Goal: Task Accomplishment & Management: Use online tool/utility

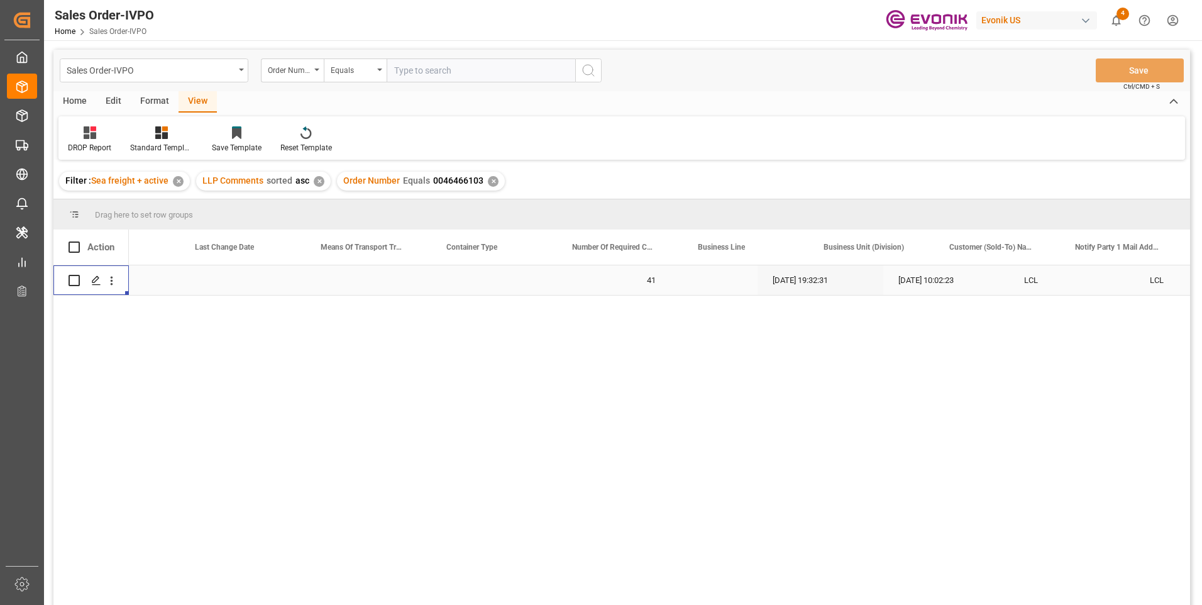
scroll to position [0, 703]
click at [446, 70] on input "text" at bounding box center [481, 70] width 189 height 24
paste input "46472814"
type input "0046472814"
click at [584, 71] on icon "search button" at bounding box center [588, 70] width 15 height 15
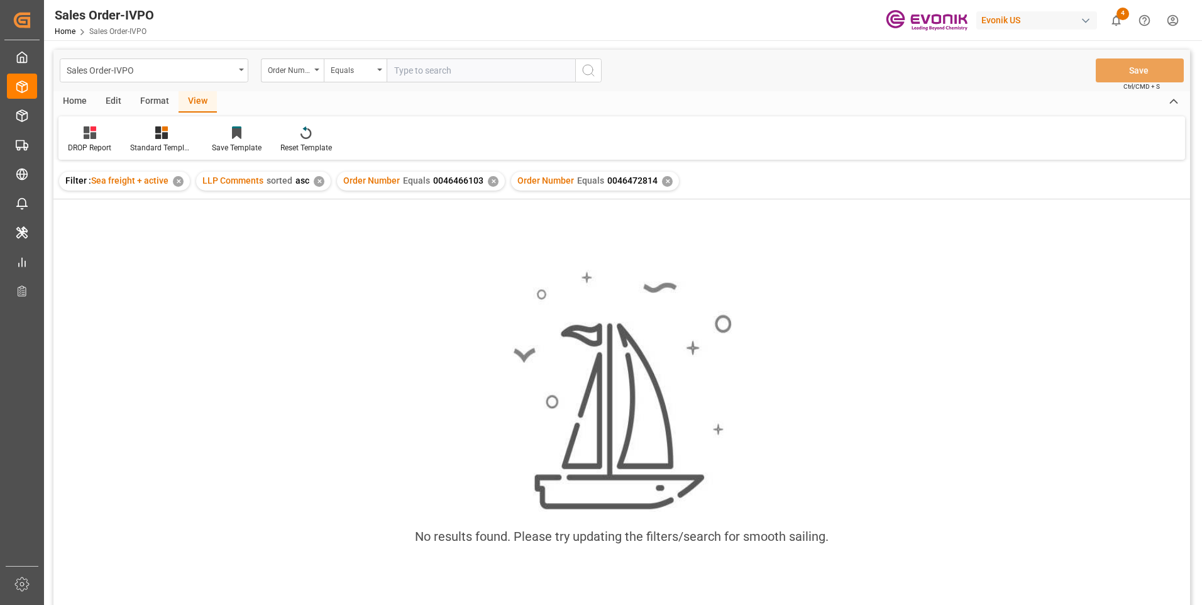
click at [490, 182] on div "✕" at bounding box center [493, 181] width 11 height 11
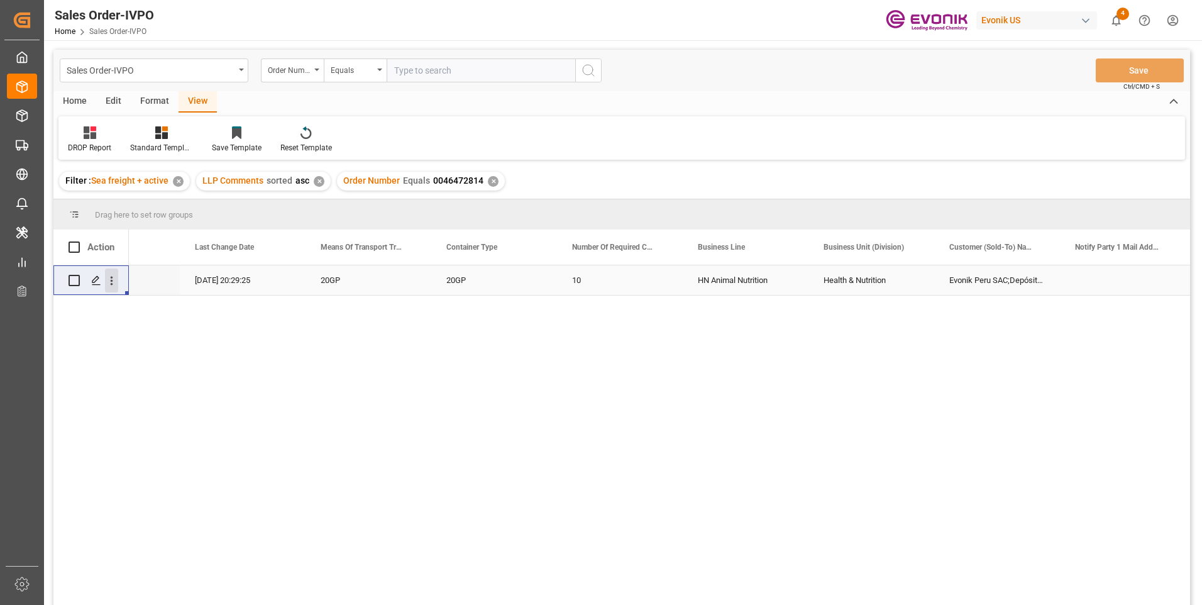
click at [114, 285] on icon "open menu" at bounding box center [111, 280] width 13 height 13
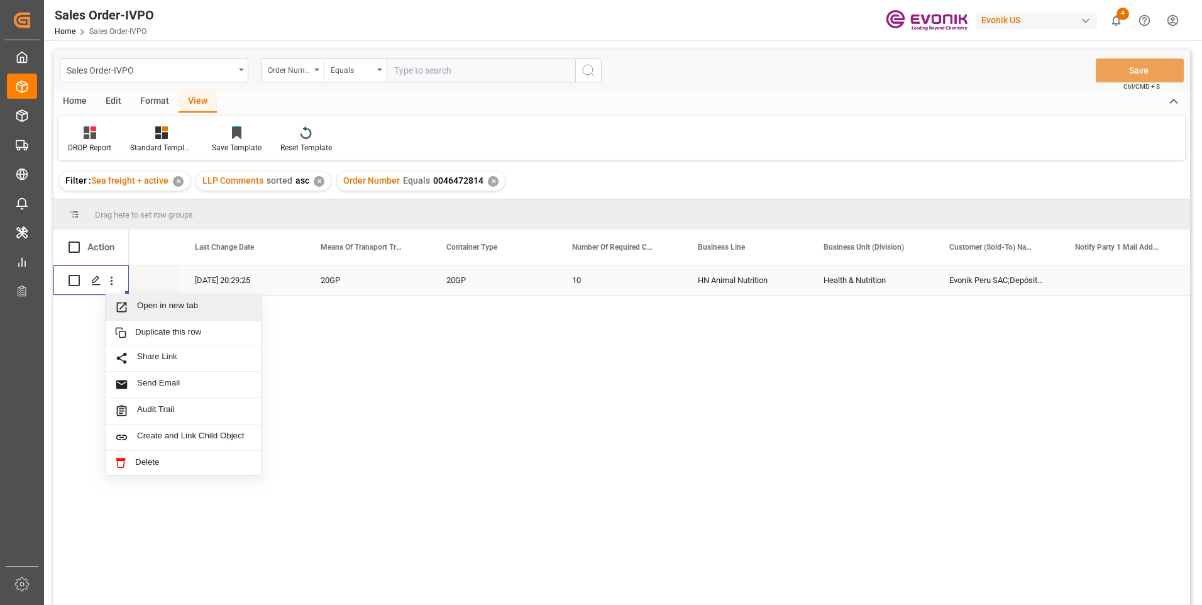
click at [177, 312] on span "Open in new tab" at bounding box center [194, 306] width 114 height 13
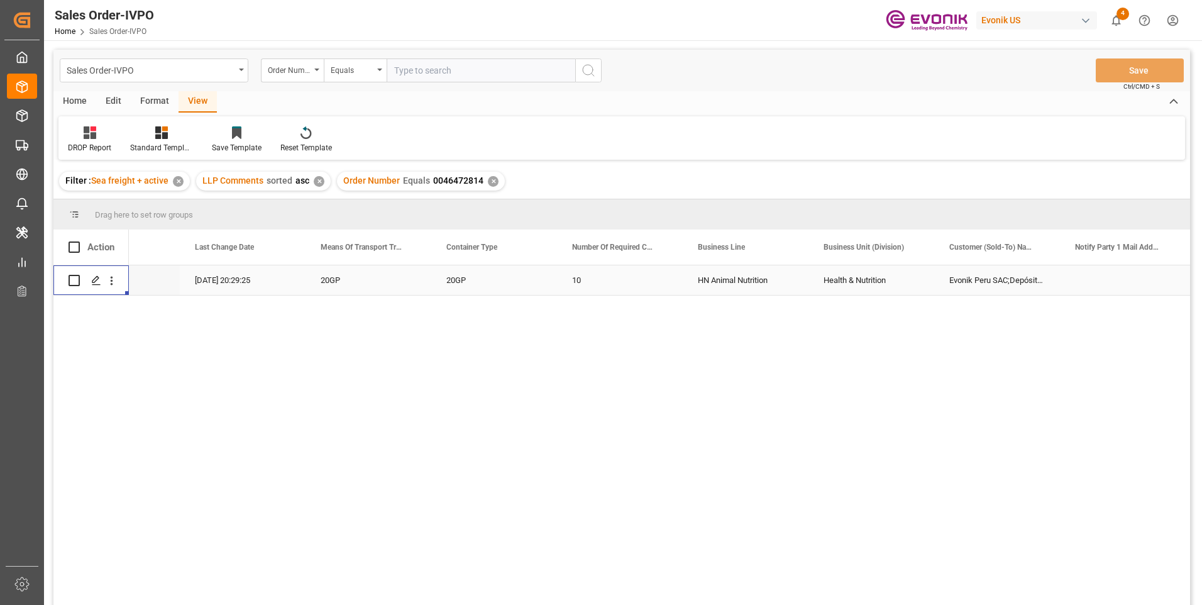
click at [431, 66] on input "text" at bounding box center [481, 70] width 189 height 24
paste input "2007164334"
type input "2007164334"
click at [586, 70] on icon "search button" at bounding box center [588, 70] width 15 height 15
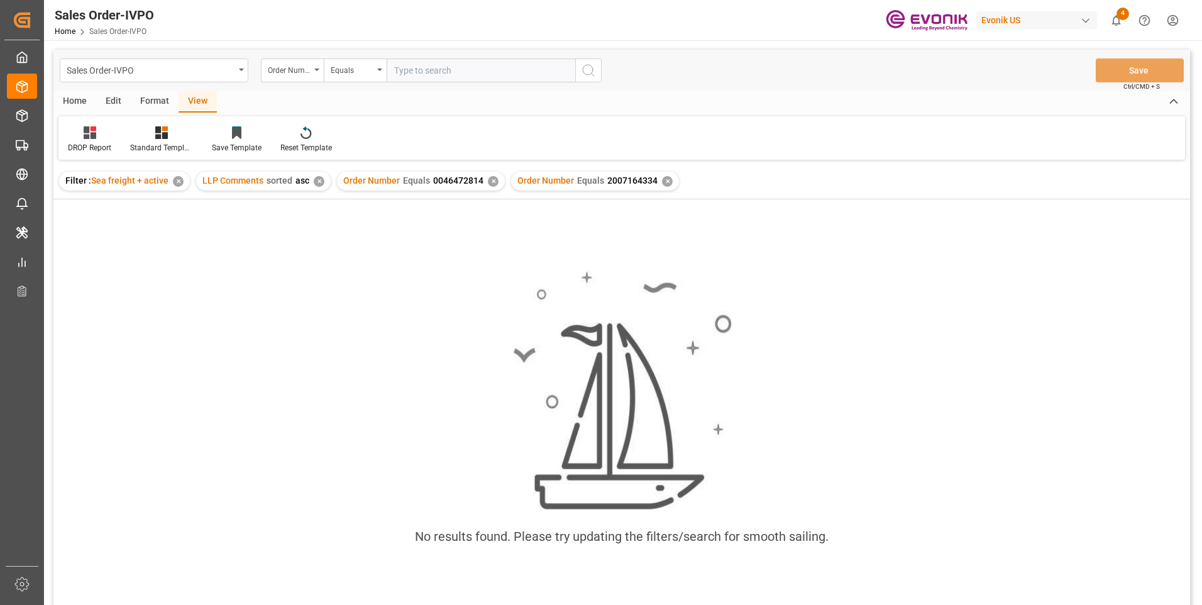
click at [491, 175] on div "Order Number Equals 0046472814 ✕" at bounding box center [421, 181] width 168 height 19
click at [491, 184] on div "✕" at bounding box center [493, 181] width 11 height 11
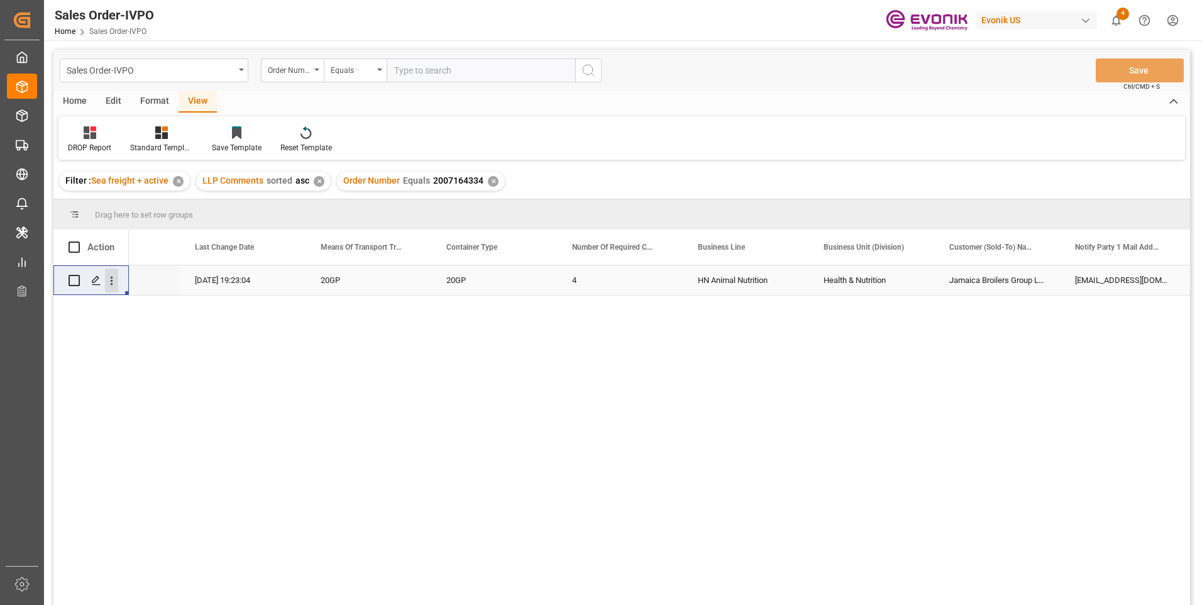
click at [115, 279] on icon "open menu" at bounding box center [111, 280] width 13 height 13
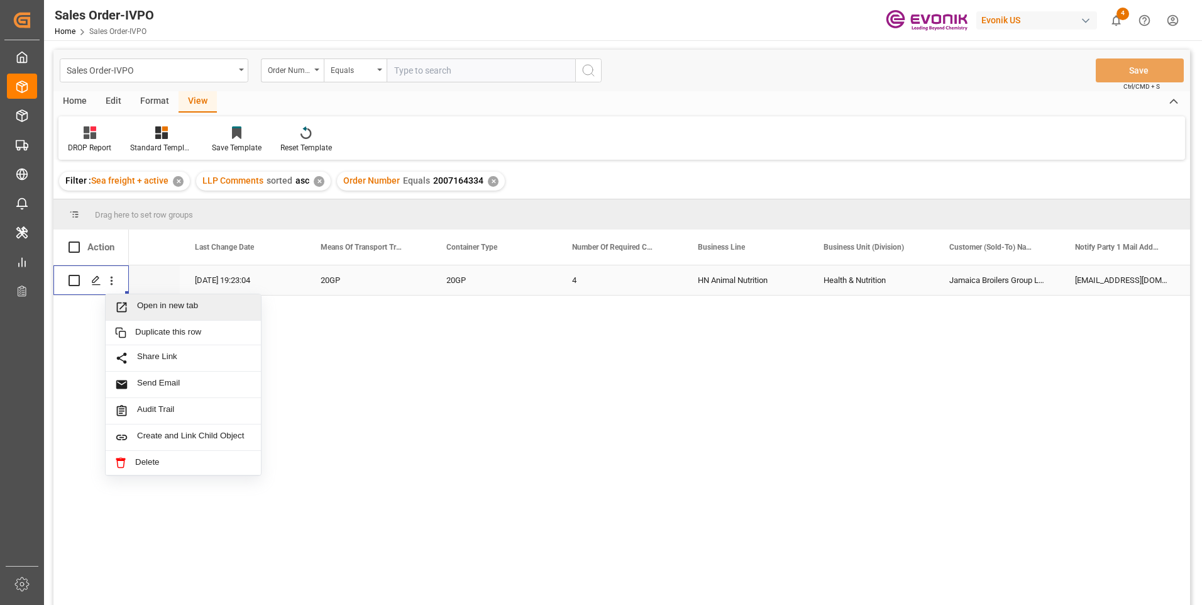
click at [163, 304] on span "Open in new tab" at bounding box center [194, 306] width 114 height 13
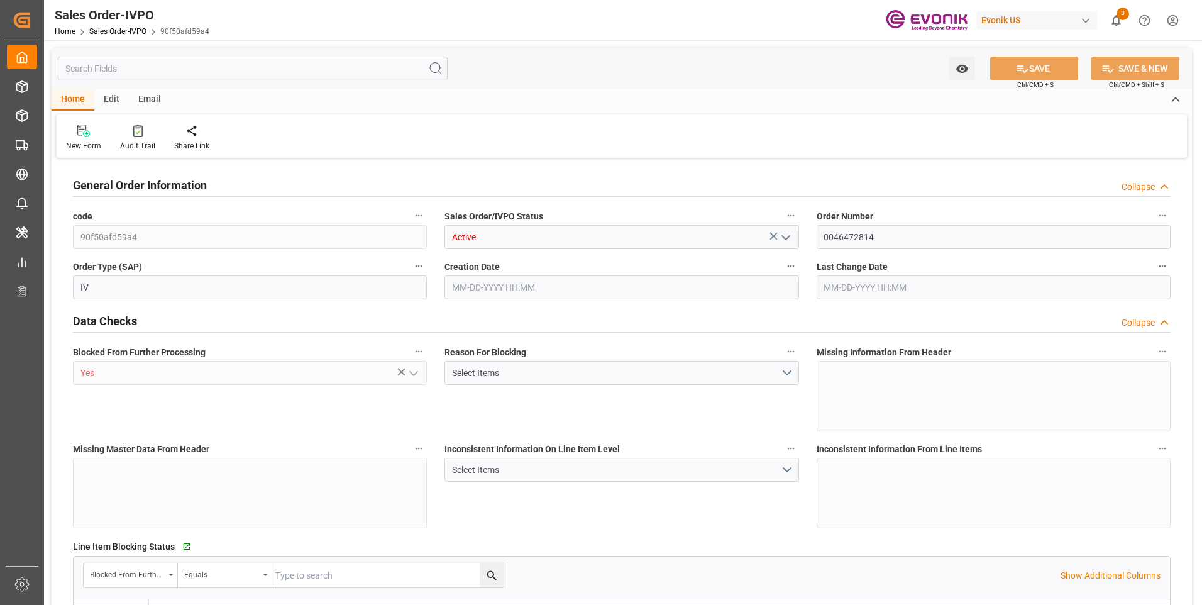
type input "PECLL"
type input "0"
type input "10"
type input "205200"
type input "09-11-2025 20:29"
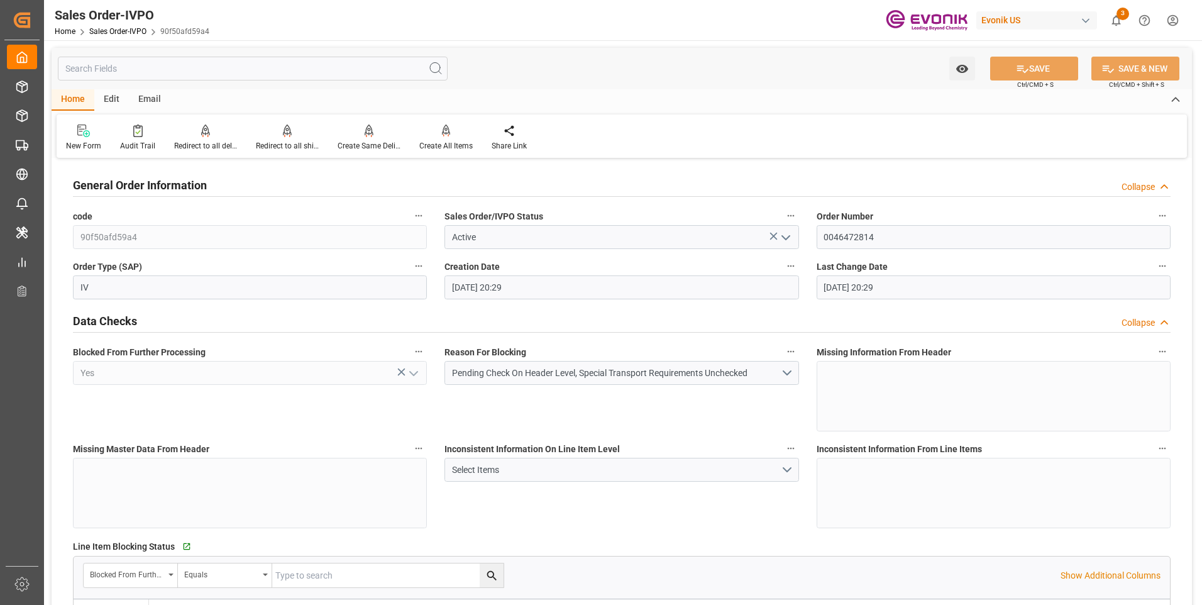
type input "09-11-2025 20:29"
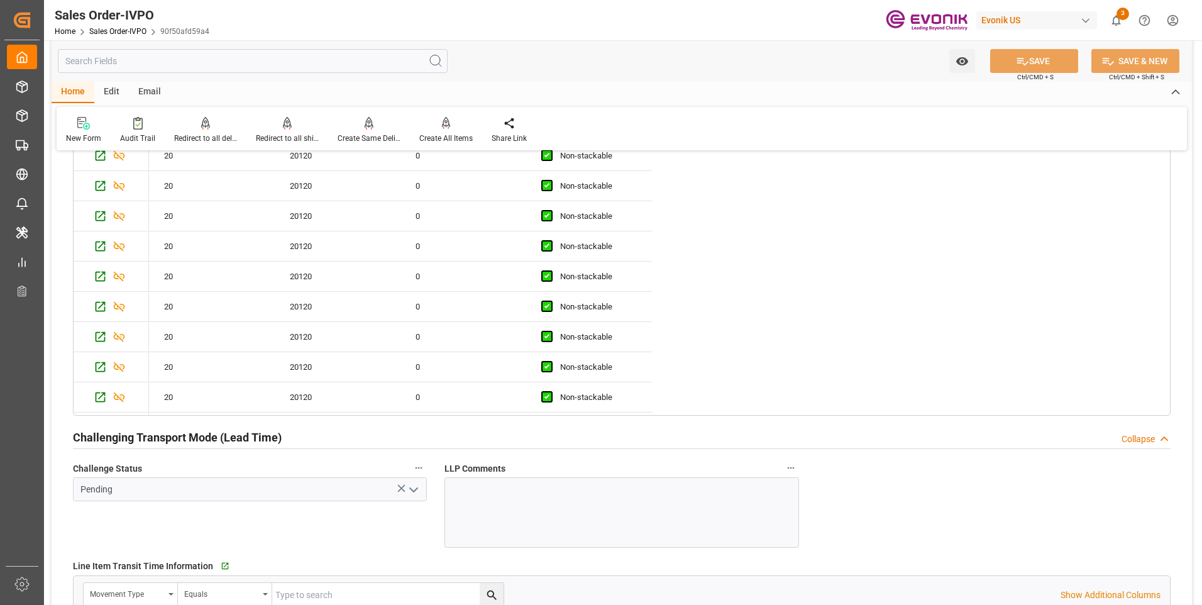
scroll to position [2012, 0]
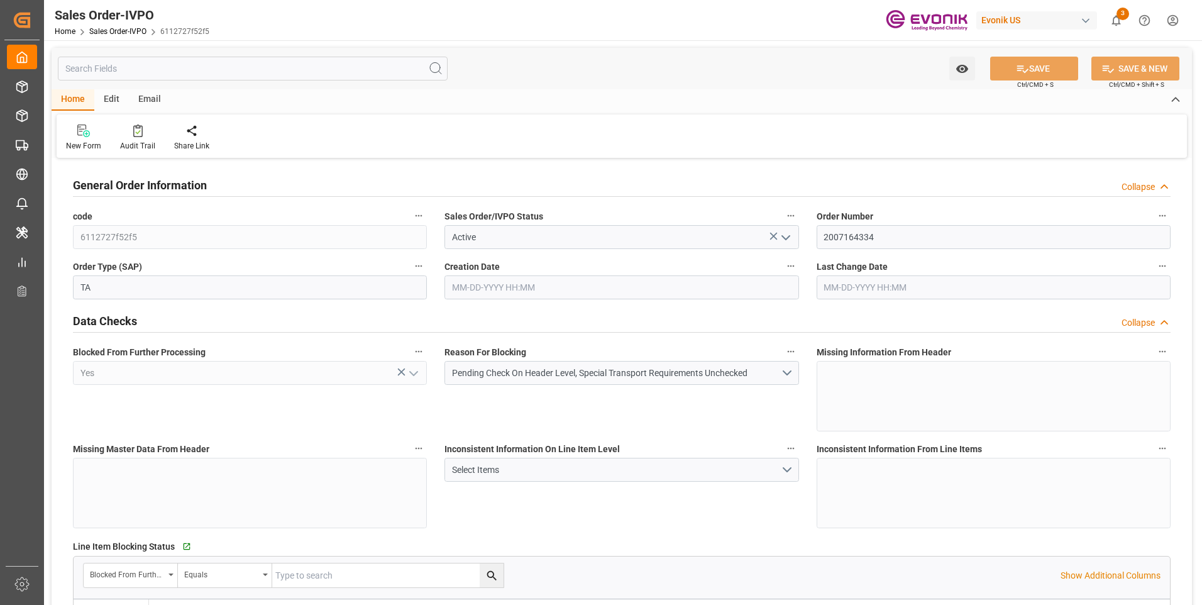
type input "JMKIN"
type input "0"
type input "4"
type input "20540"
type input "09-11-2025 19:22"
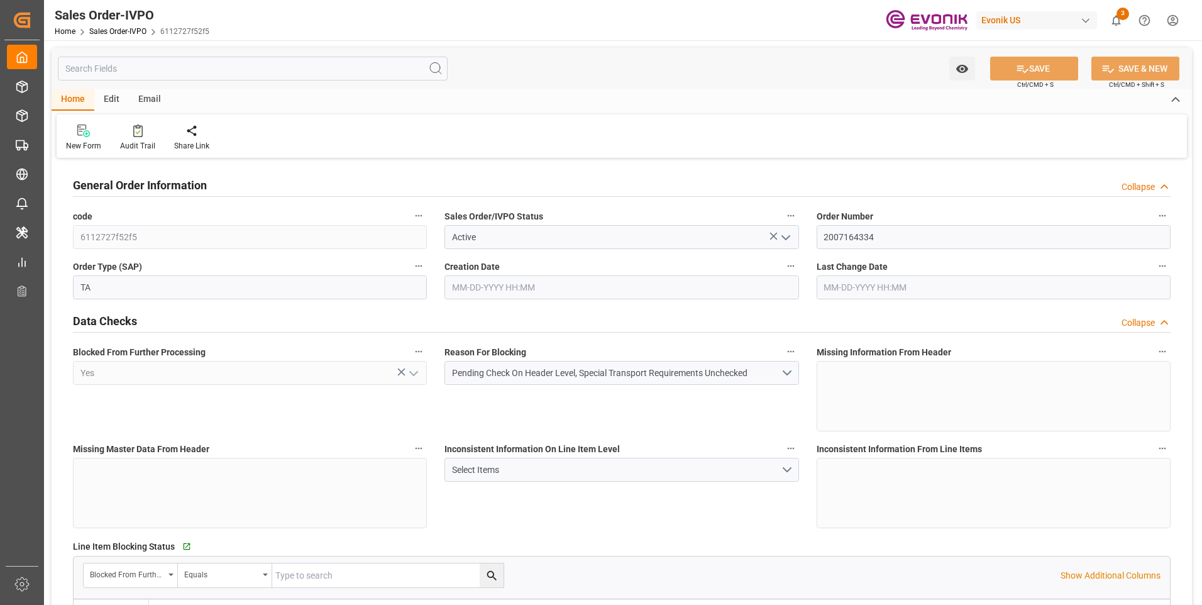
type input "09-11-2025 19:23"
